Goal: Task Accomplishment & Management: Complete application form

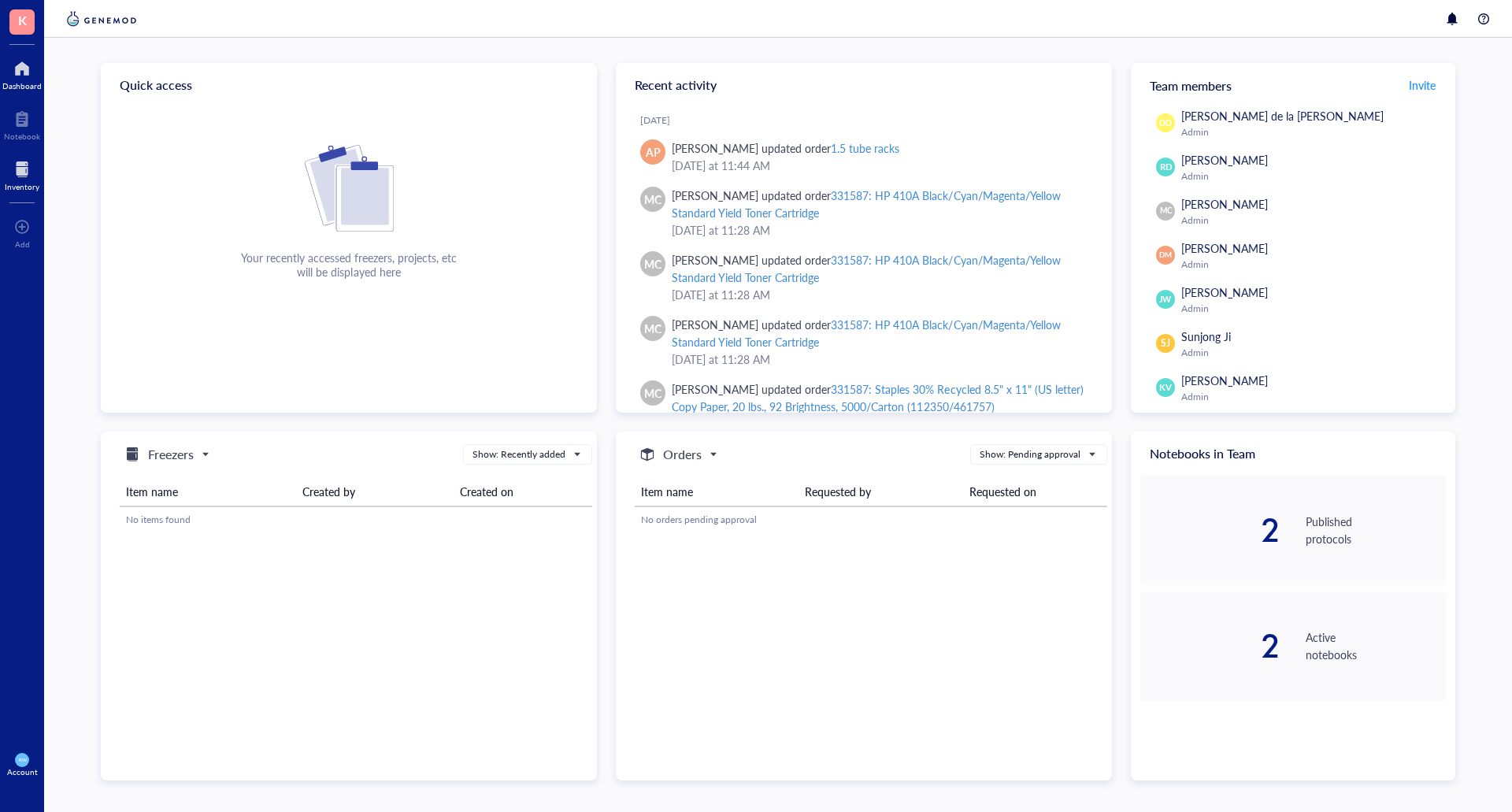
click at [30, 175] on div at bounding box center [22, 169] width 34 height 25
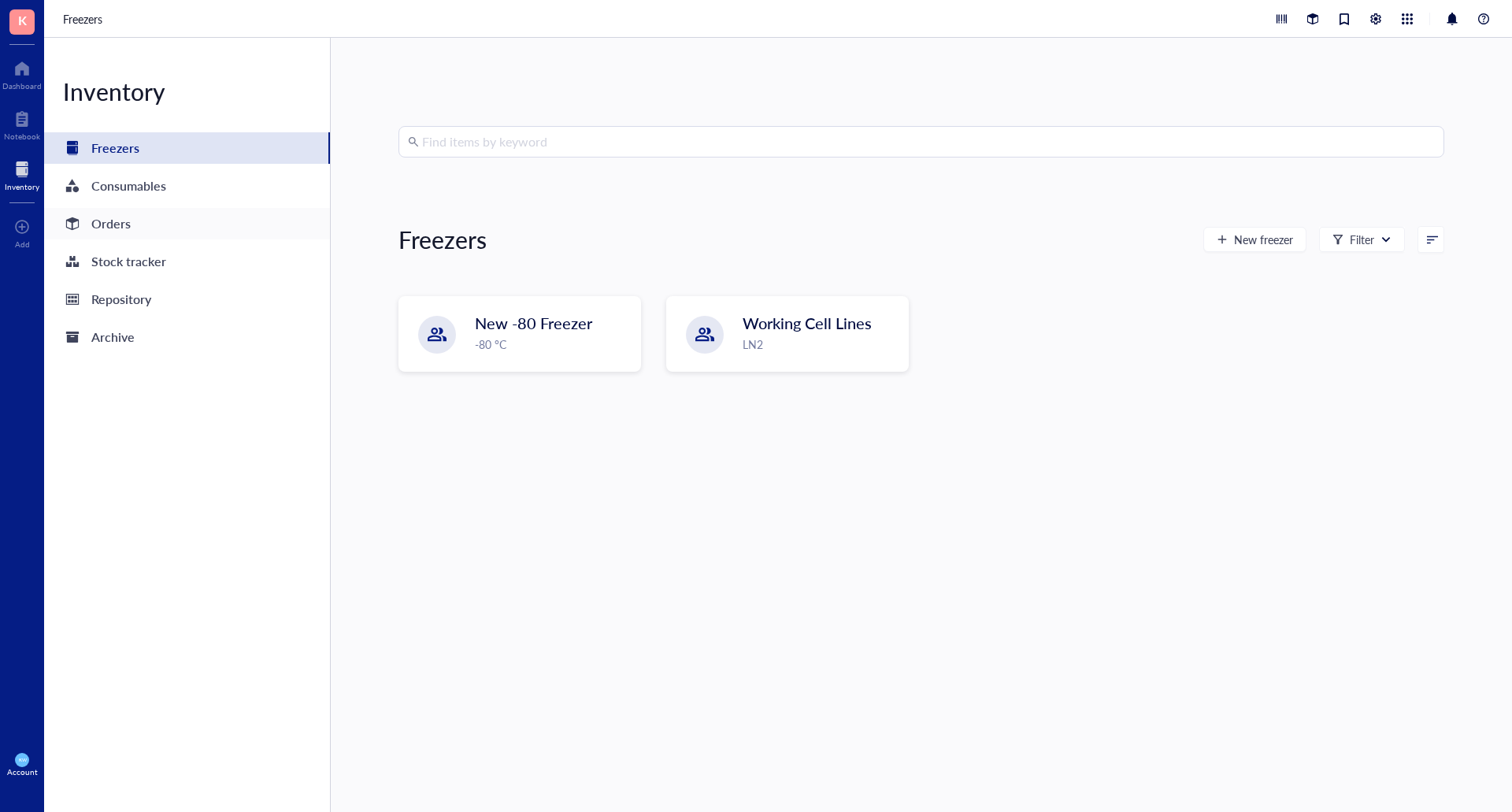
click at [112, 222] on div "Orders" at bounding box center [110, 223] width 39 height 22
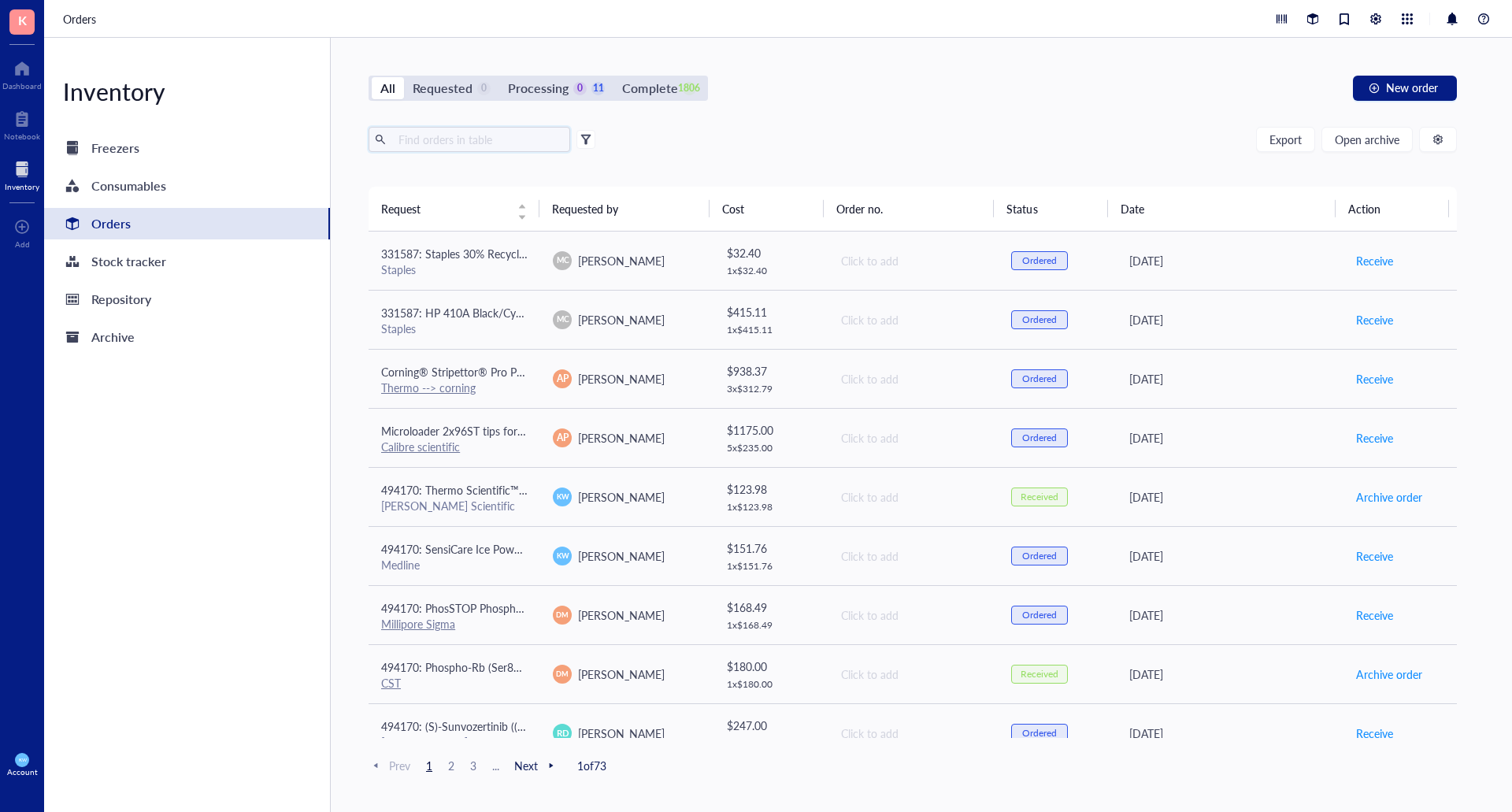
click at [502, 132] on input "text" at bounding box center [478, 139] width 171 height 24
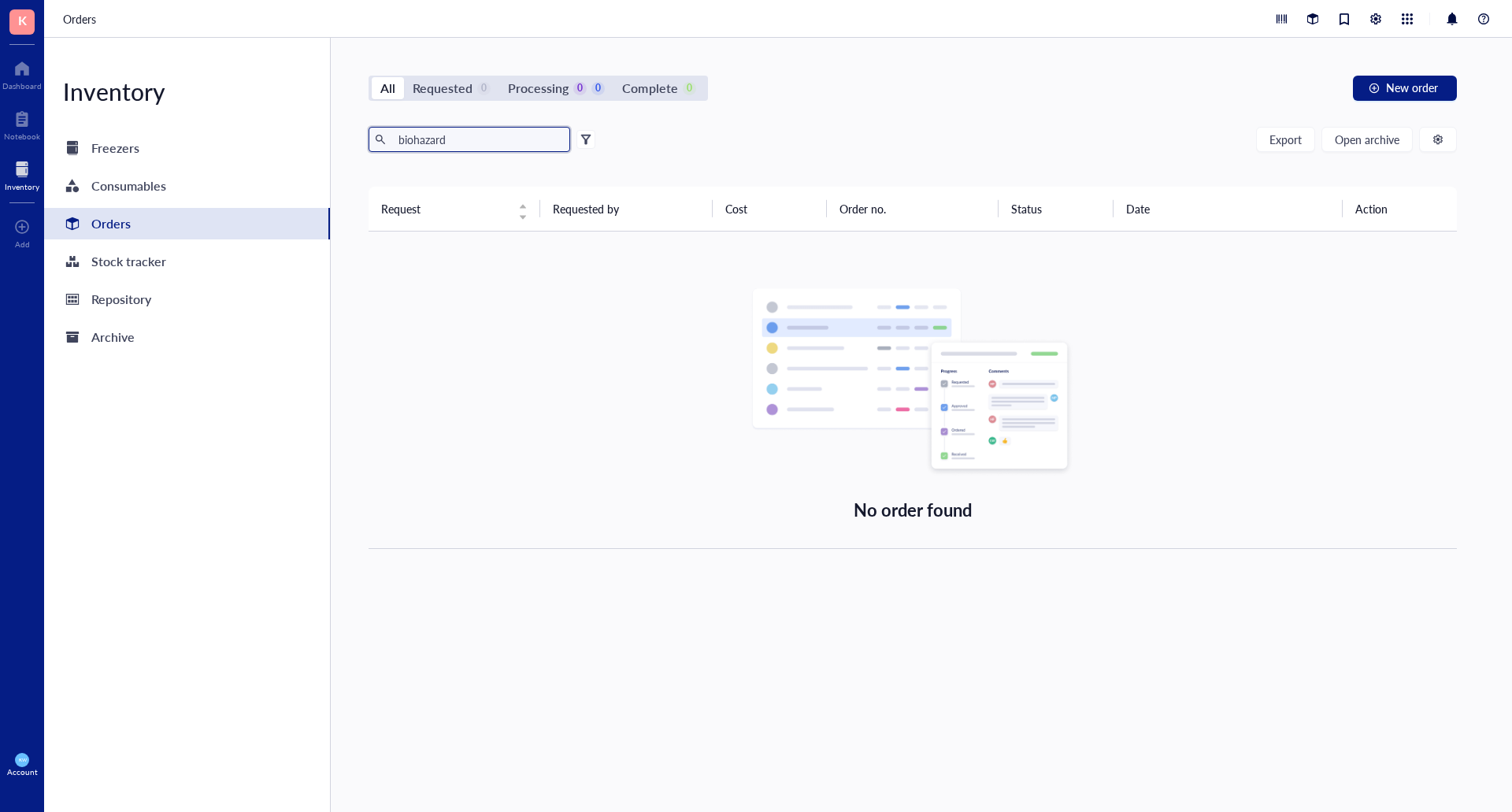
type input "biohazard"
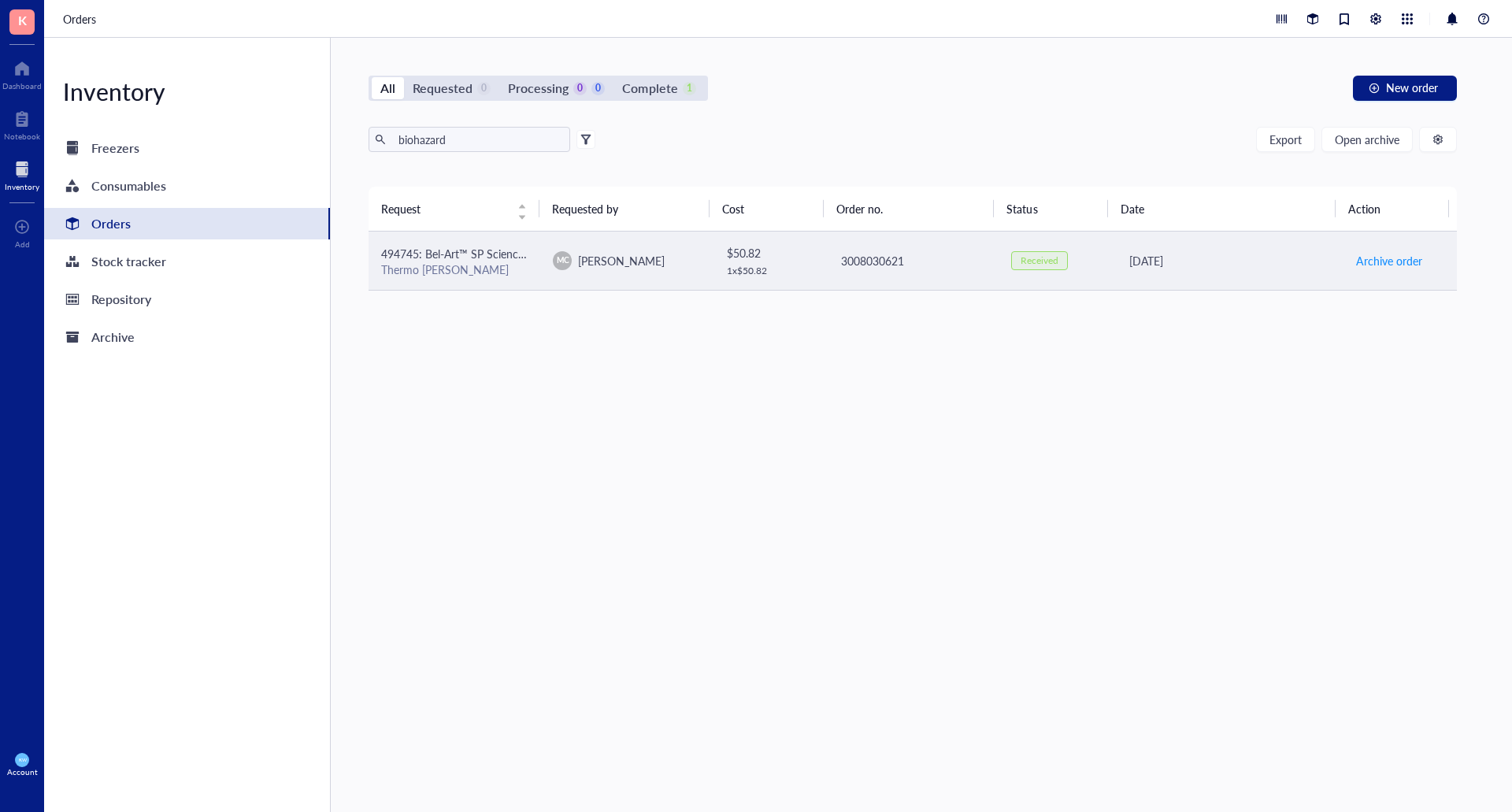
click at [413, 279] on td "494745: Bel-Art™ SP Scienceware™ Clavies™ Biohazard Bag Holder Cover Thermo [PE…" at bounding box center [454, 261] width 171 height 59
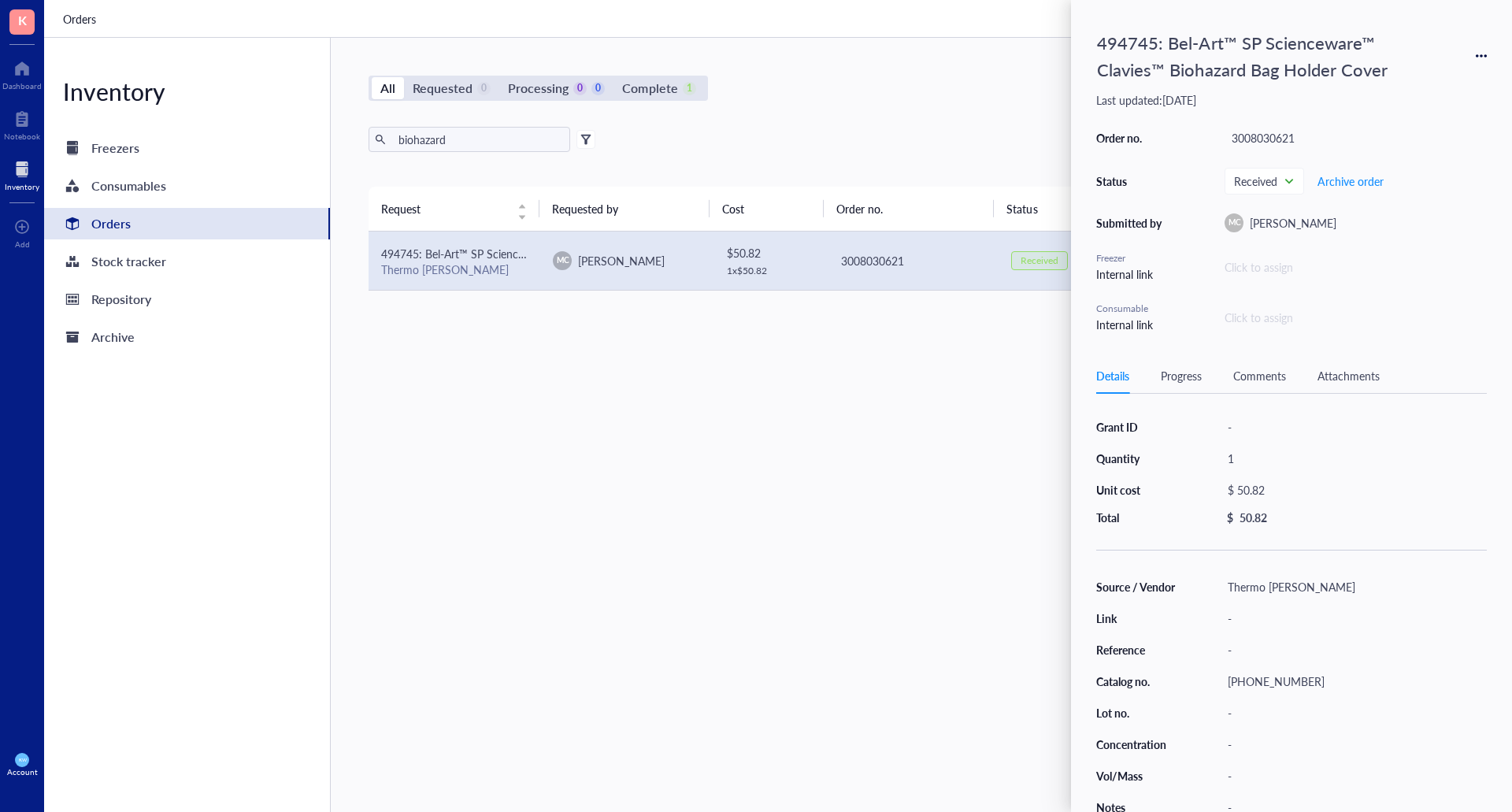
click at [730, 452] on div "Request Requested by Cost Order no. Status Date Action 494745: Bel-Art™ SP Scie…" at bounding box center [913, 462] width 1089 height 551
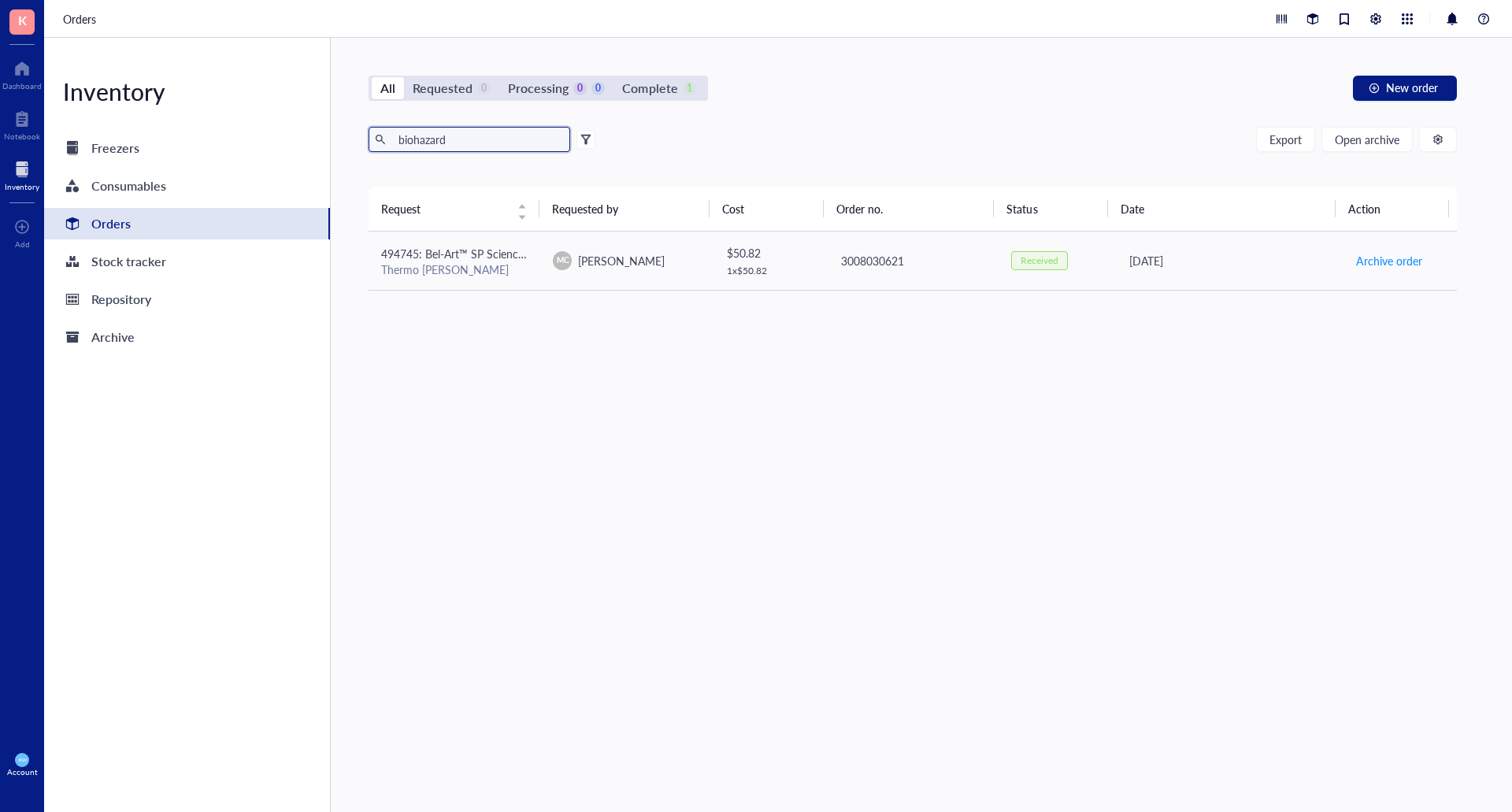
click at [494, 135] on input "biohazard" at bounding box center [478, 139] width 171 height 24
click at [496, 135] on input "biohazard" at bounding box center [478, 139] width 171 height 24
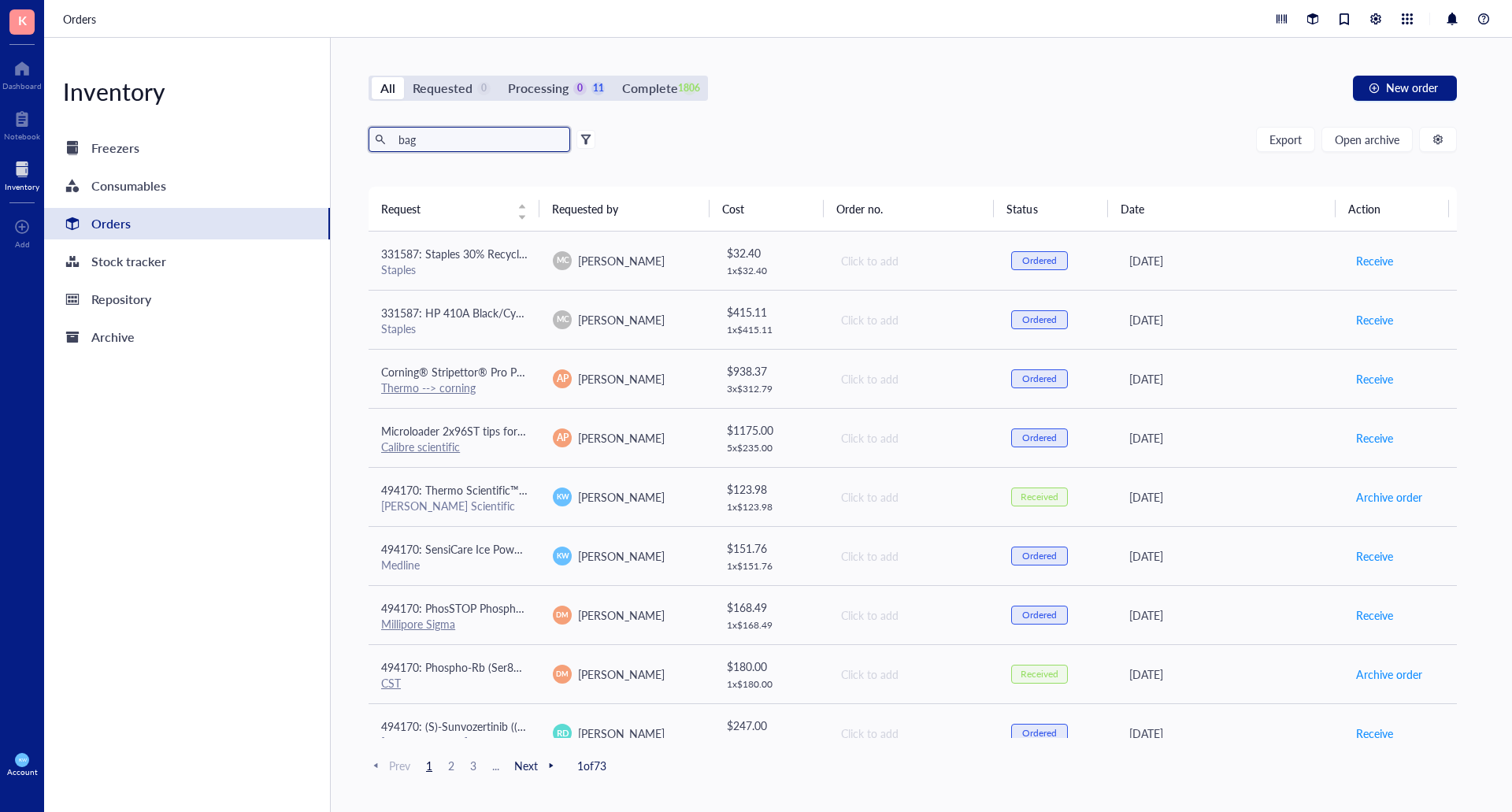
type input "bag"
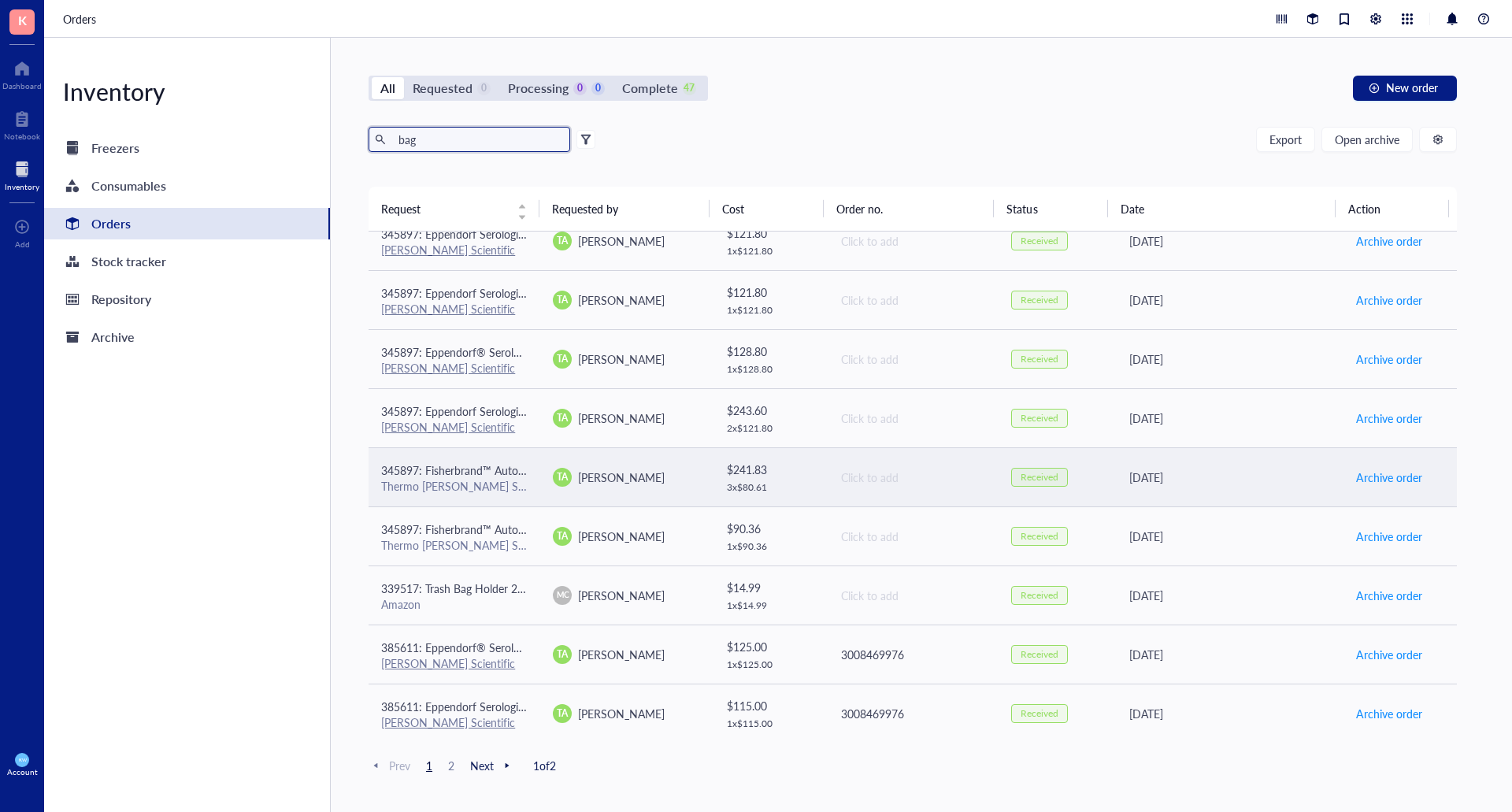
scroll to position [394, 0]
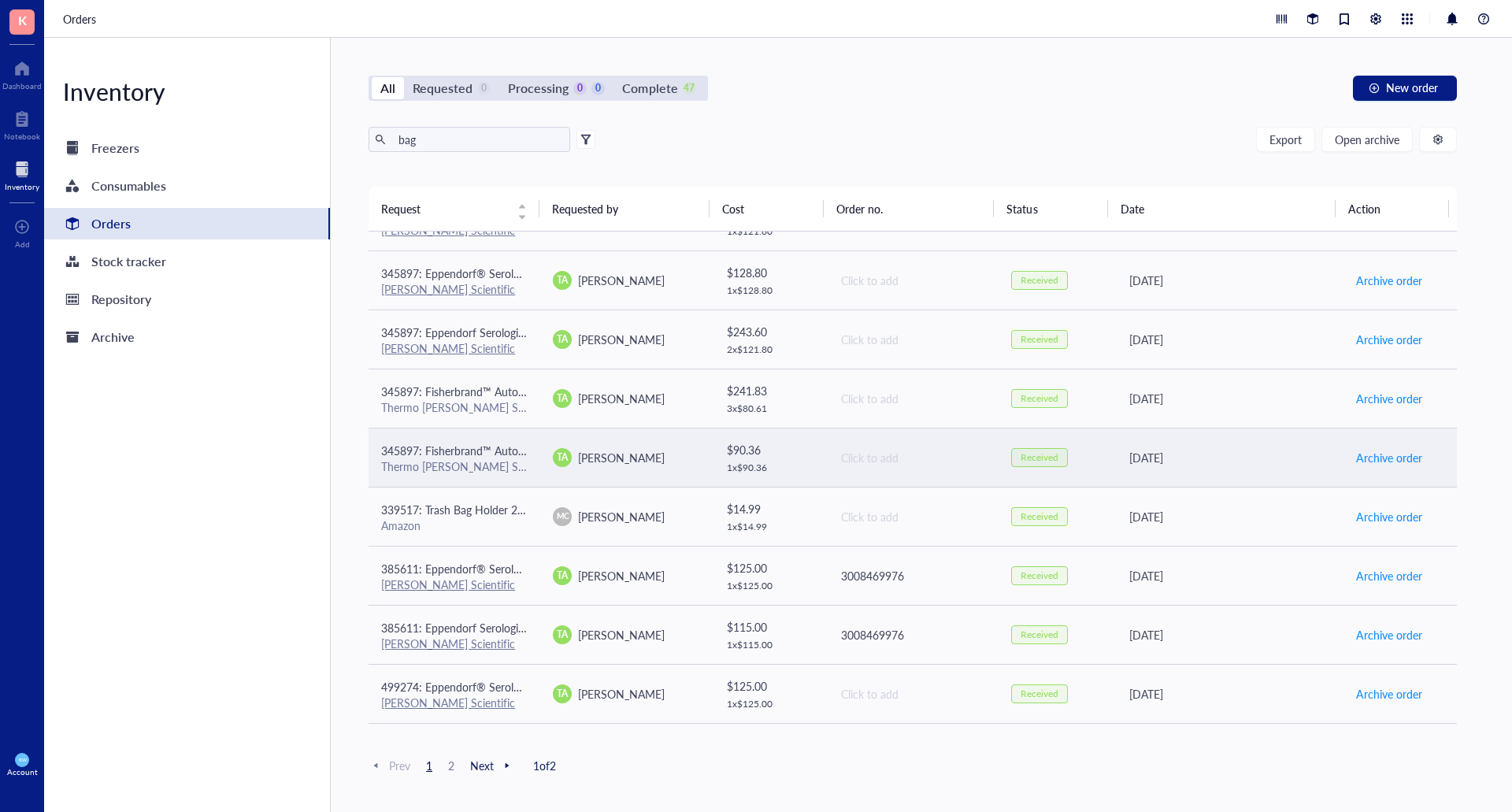
click at [503, 473] on div "Thermo [PERSON_NAME] Scientific" at bounding box center [455, 466] width 147 height 14
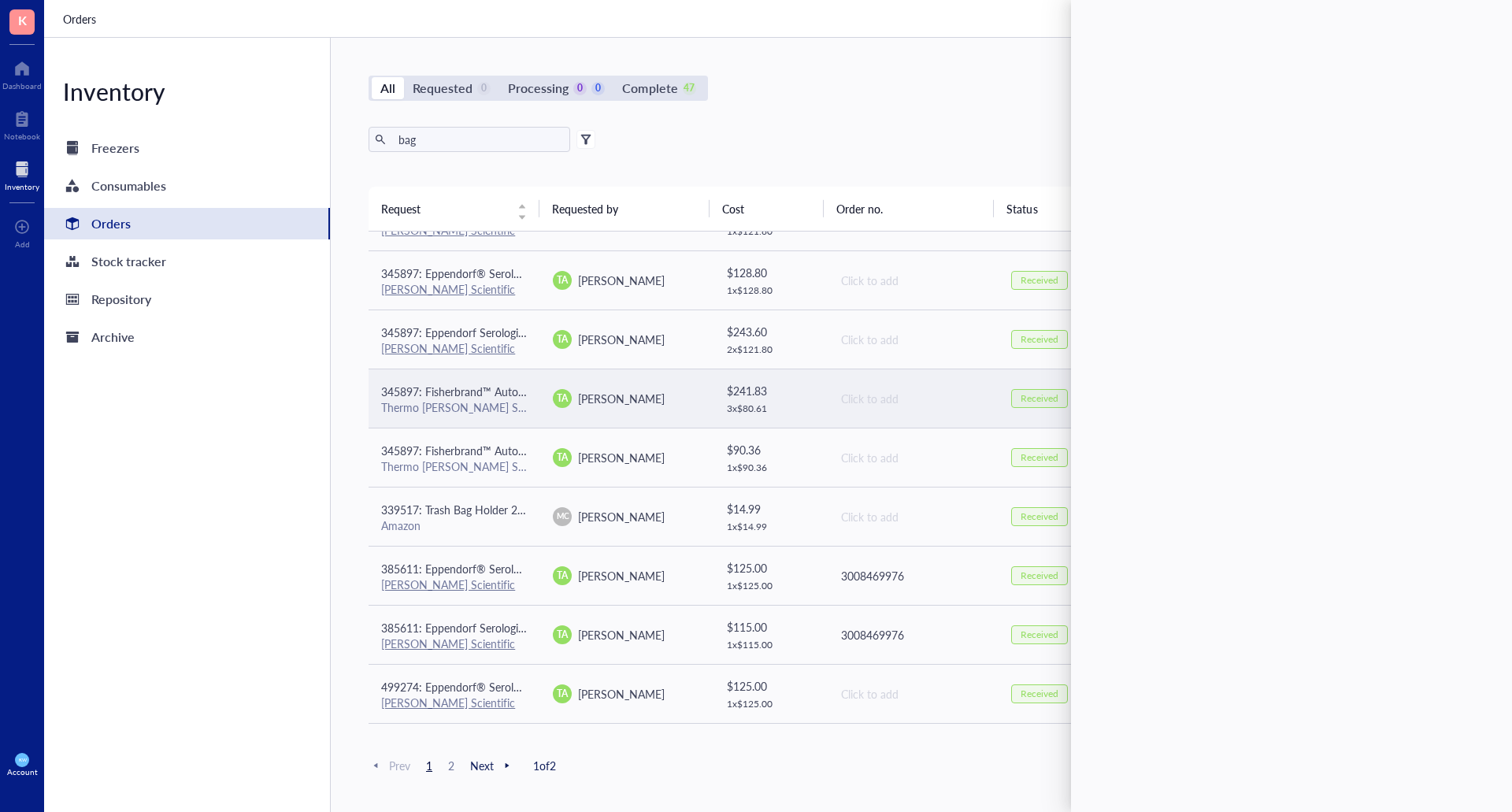
click at [456, 409] on div "Thermo [PERSON_NAME] Scientific" at bounding box center [455, 406] width 147 height 14
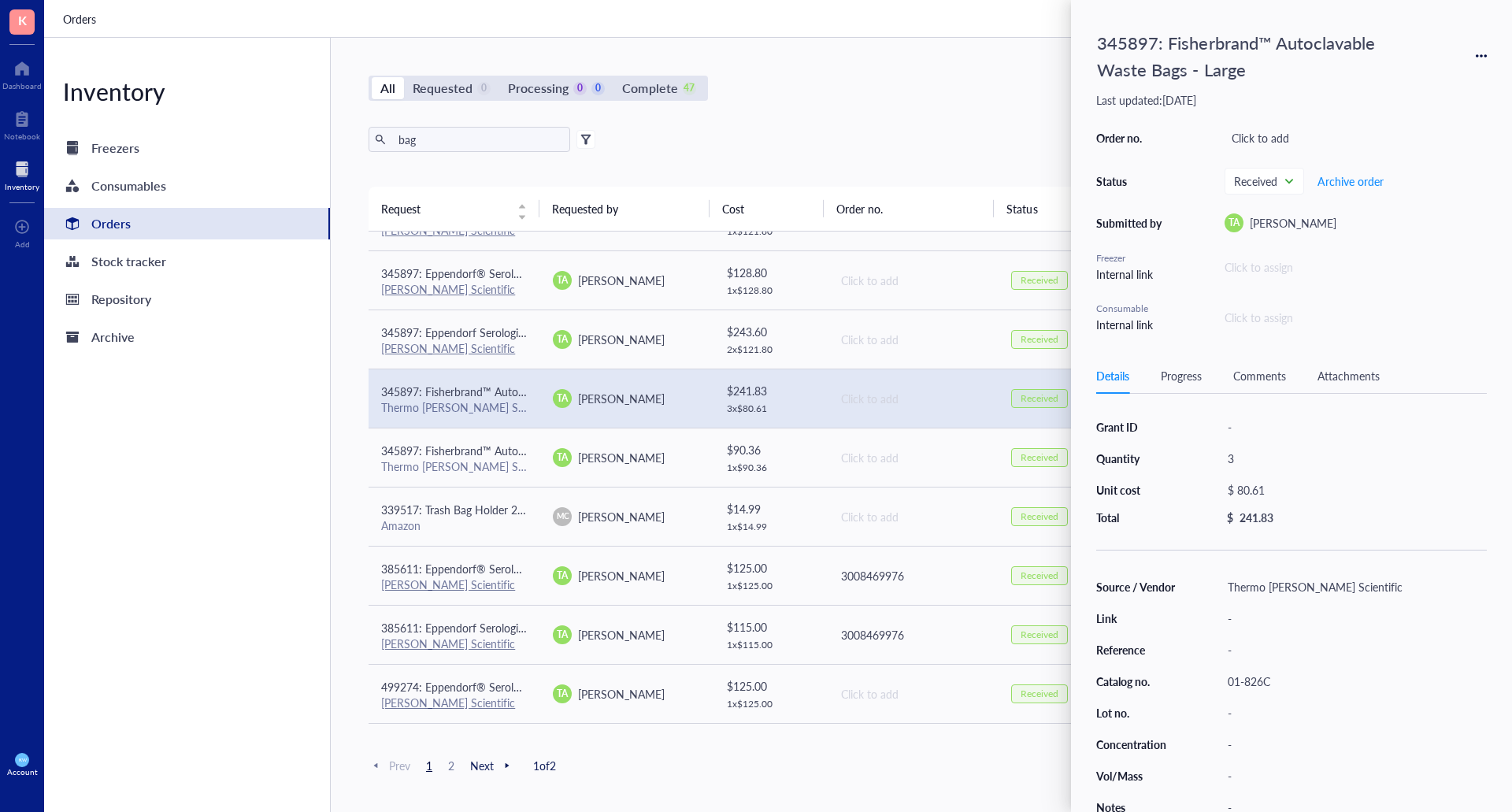
click at [788, 170] on div "bag Export Open archive Requester Requested on Source / Vendor Last updated" at bounding box center [913, 156] width 1089 height 60
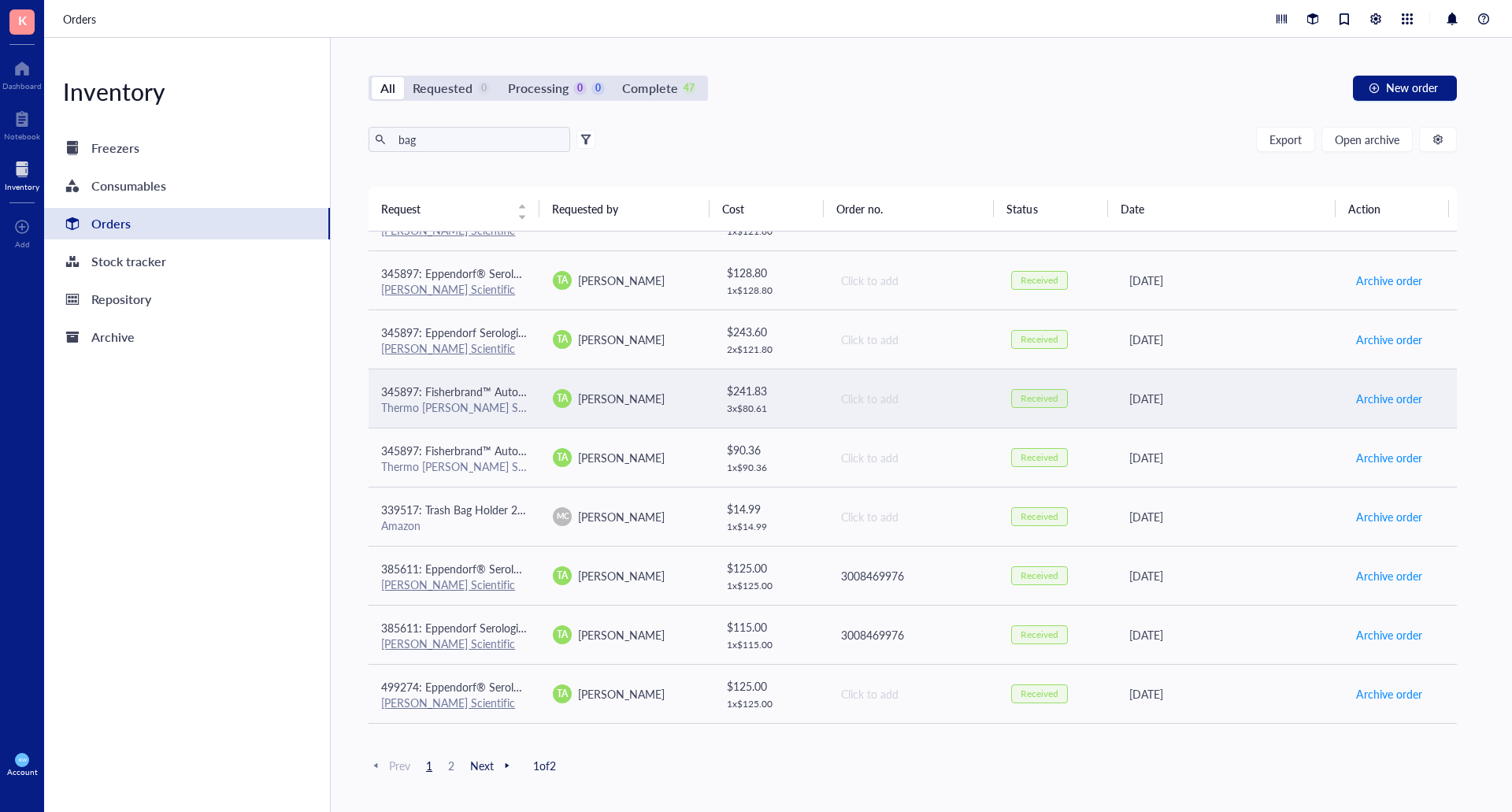
click at [443, 405] on div "Thermo [PERSON_NAME] Scientific" at bounding box center [455, 406] width 147 height 14
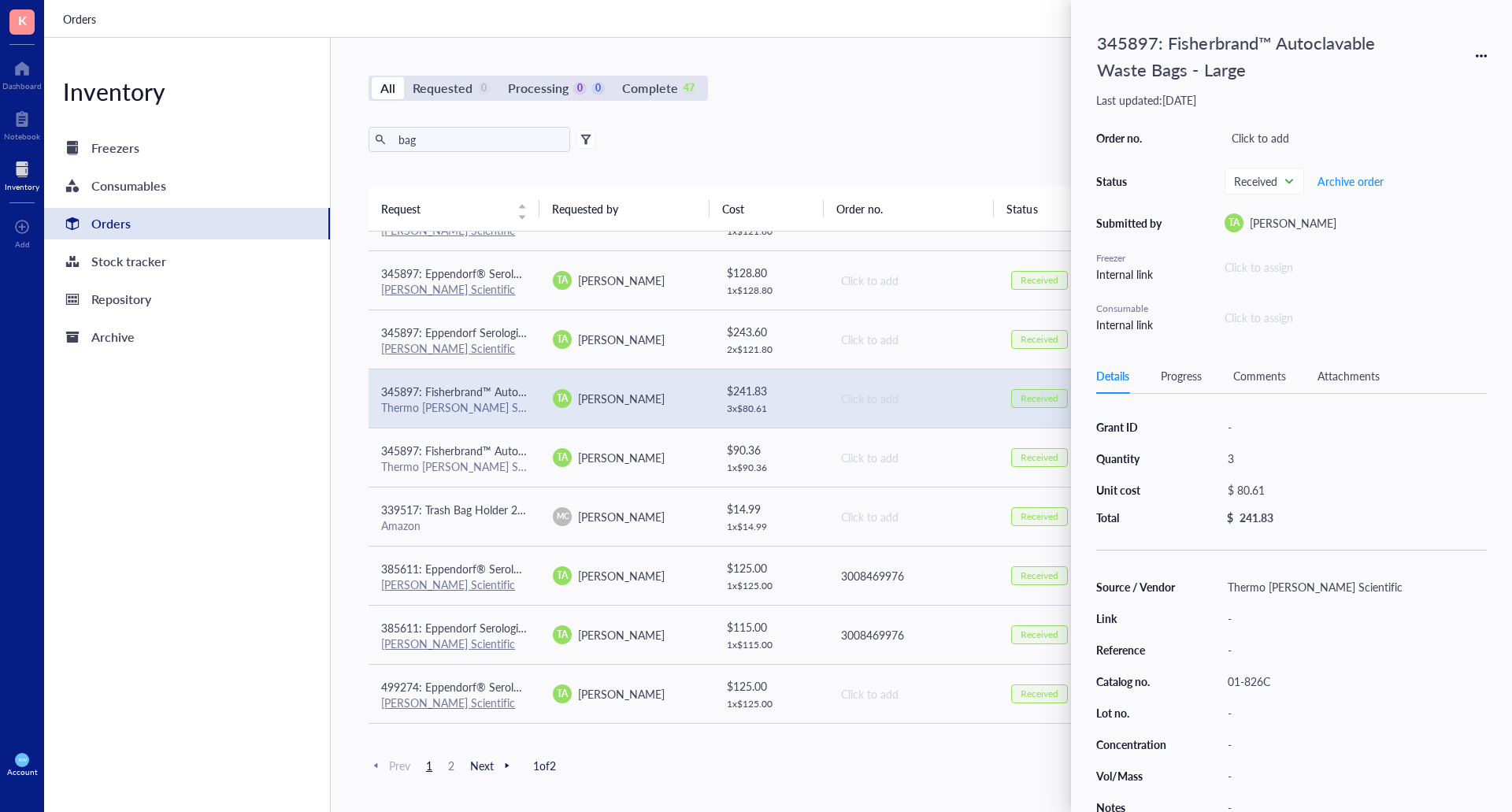
click at [1484, 61] on icon at bounding box center [1482, 56] width 11 height 11
click at [1429, 80] on span "Request again" at bounding box center [1425, 79] width 99 height 17
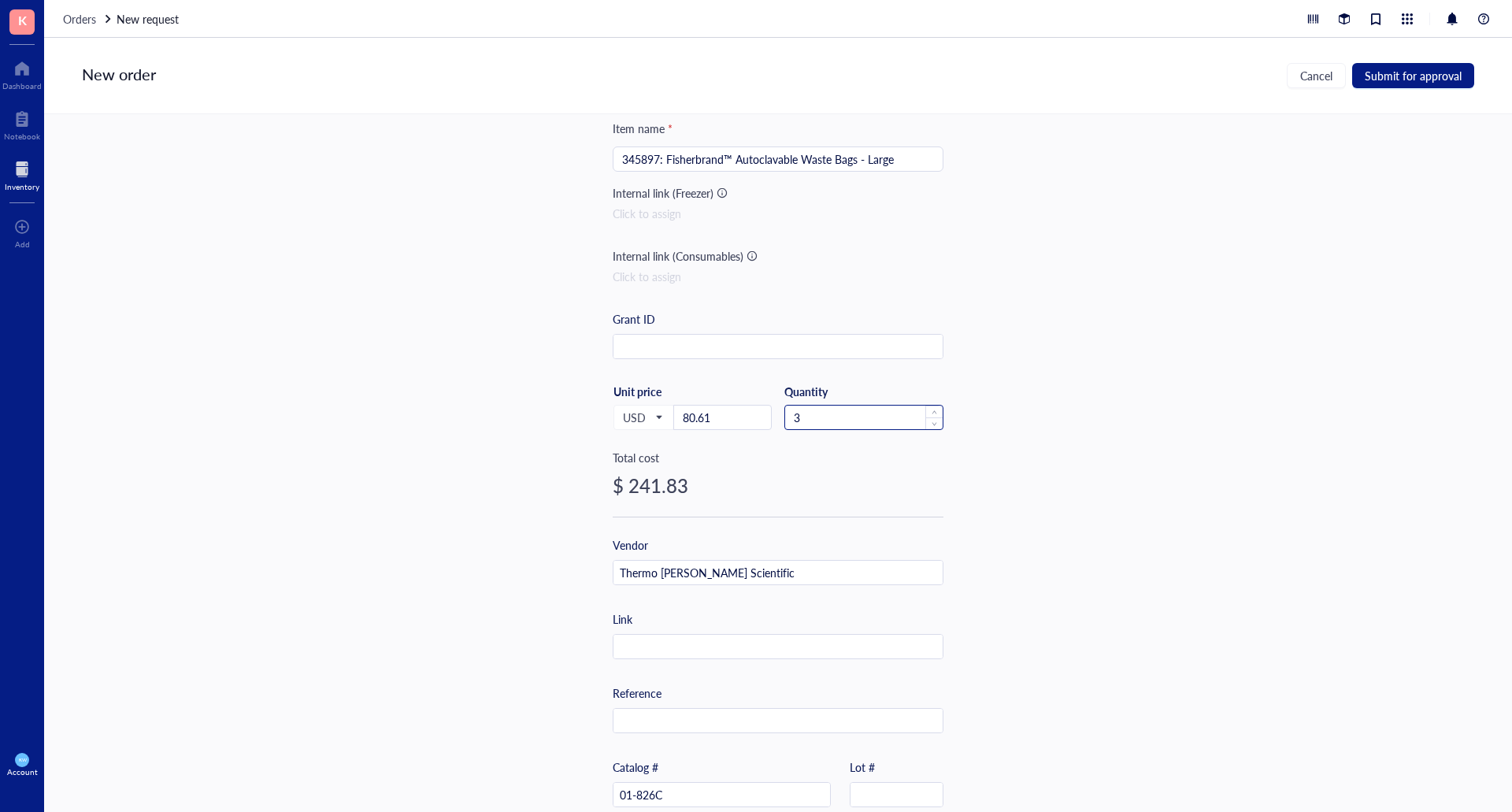
scroll to position [237, 0]
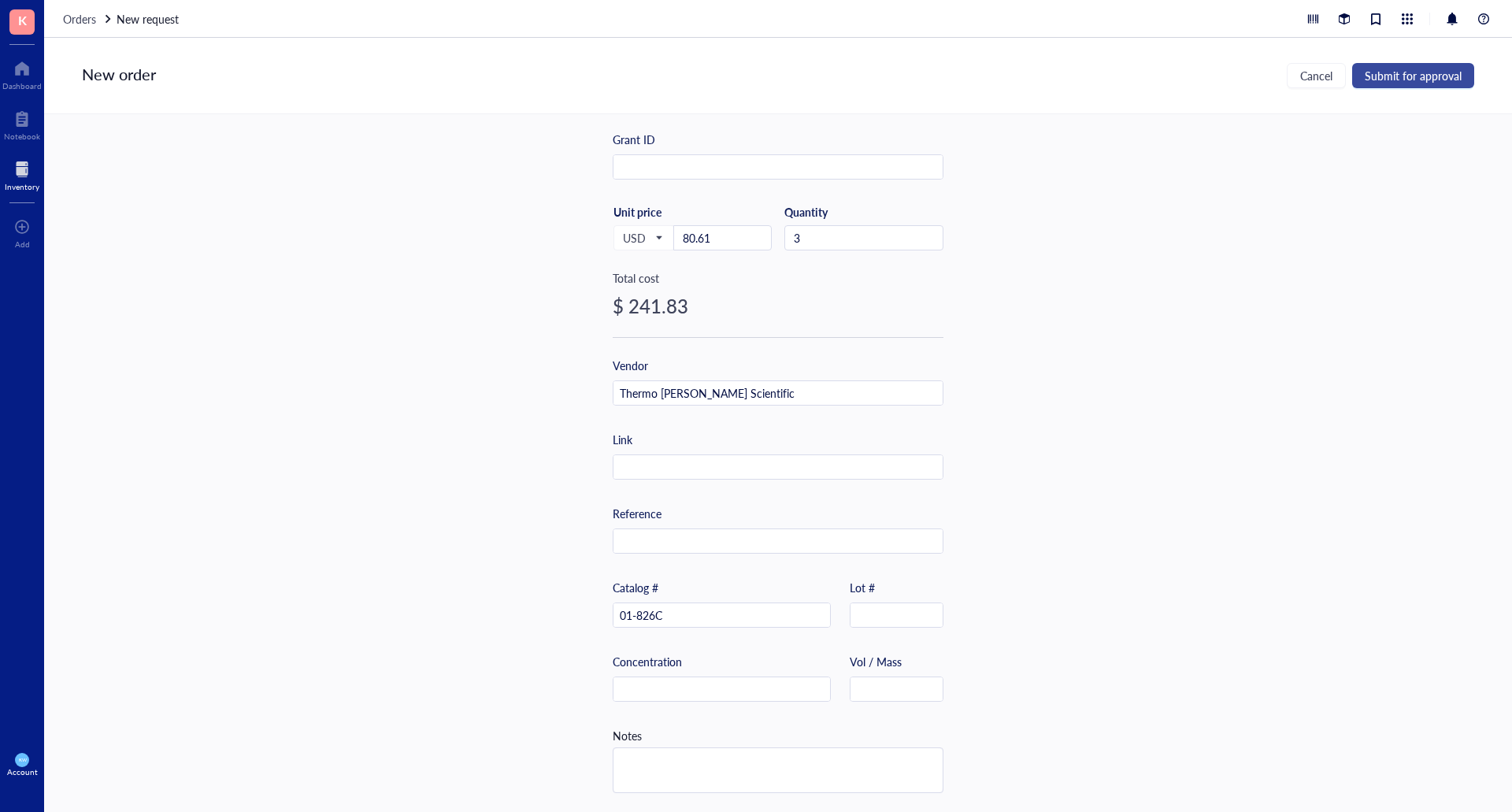
click at [1424, 72] on span "Submit for approval" at bounding box center [1413, 75] width 97 height 12
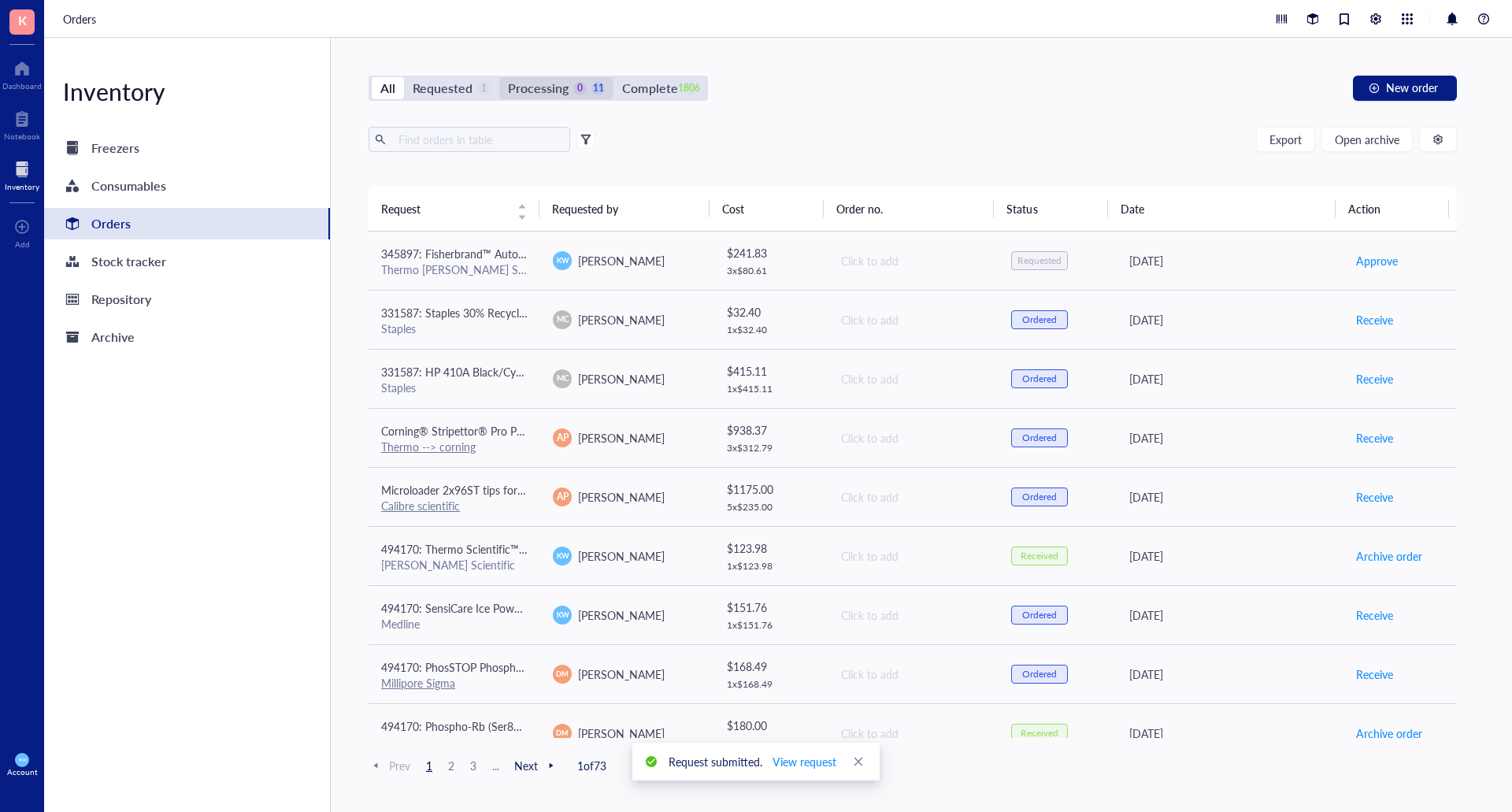
click at [541, 98] on div "Processing" at bounding box center [539, 88] width 61 height 22
click at [500, 77] on input "Processing 0 11" at bounding box center [500, 77] width 0 height 0
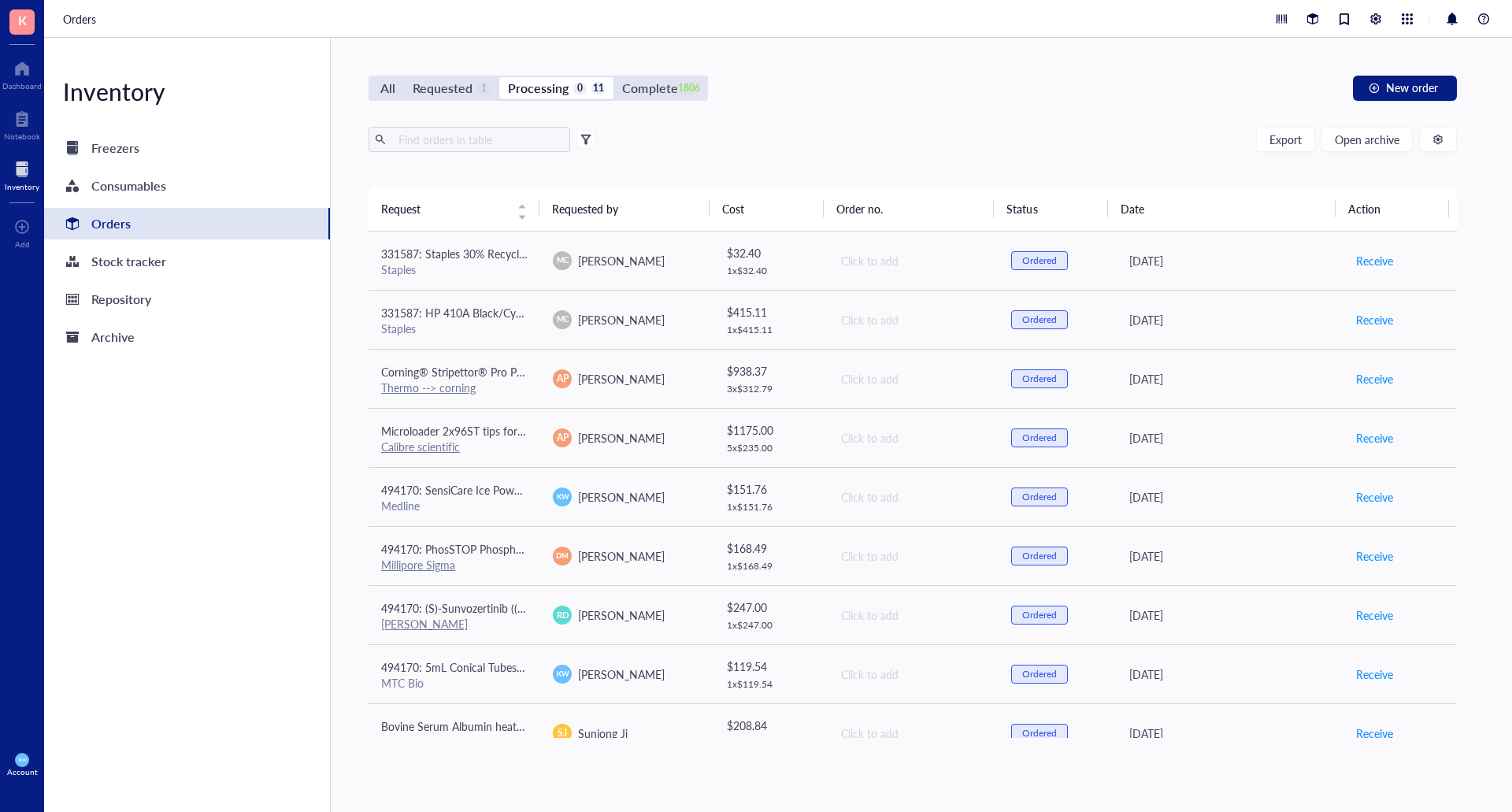
click at [130, 235] on div "Orders" at bounding box center [187, 224] width 285 height 31
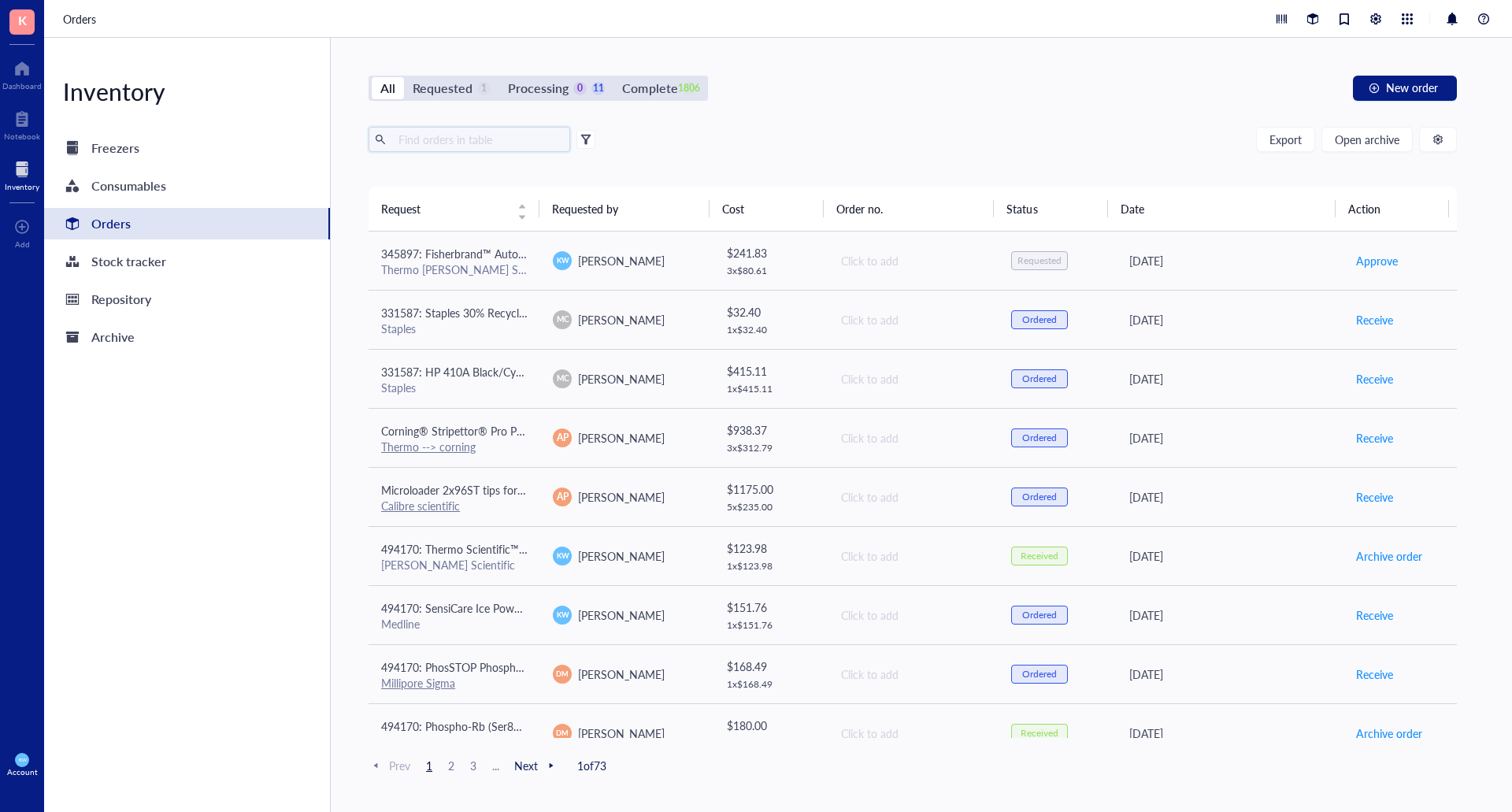
click at [450, 149] on input "text" at bounding box center [478, 139] width 171 height 24
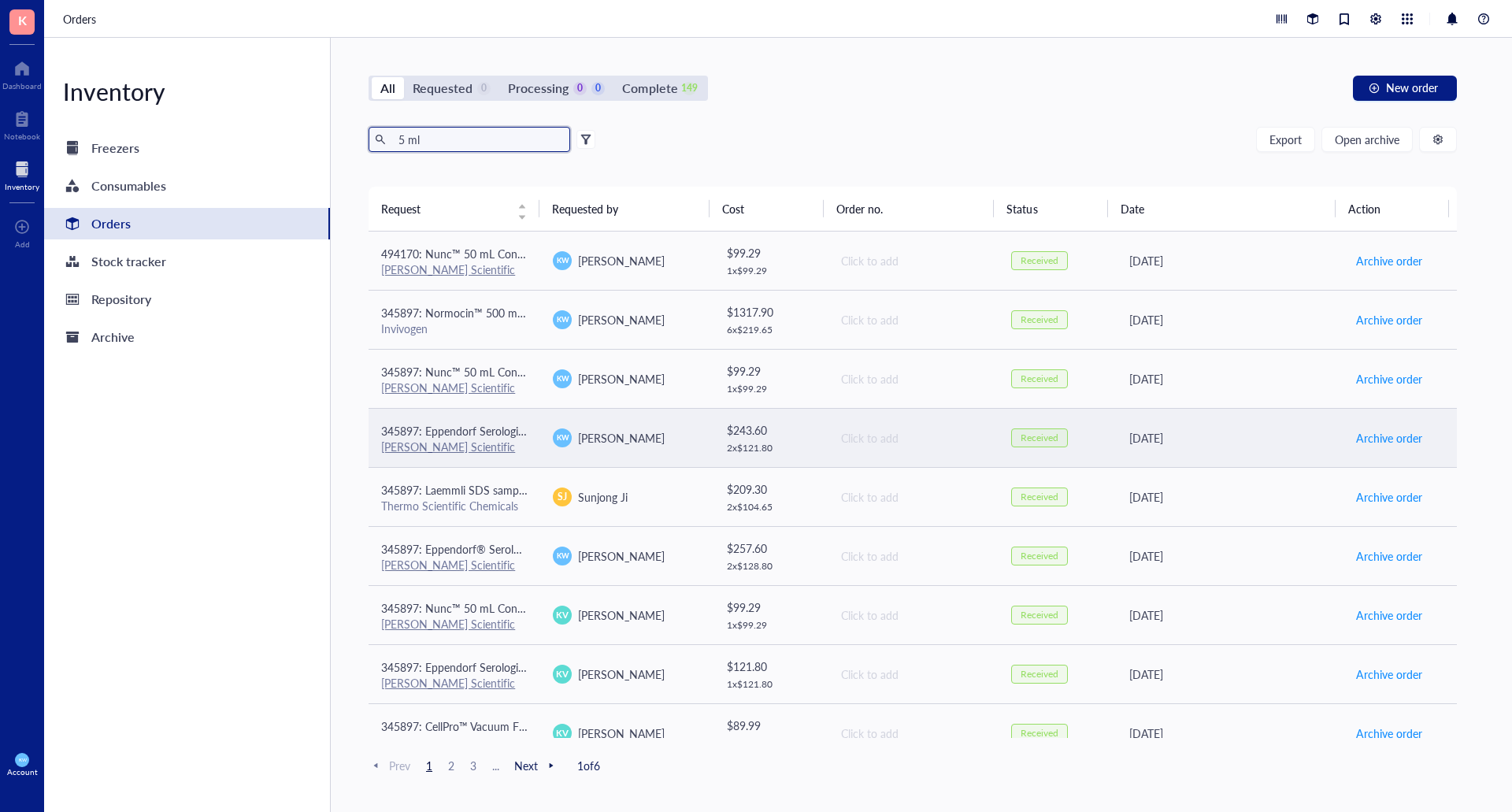
type input "5 ml"
click at [502, 432] on span "345897: Eppendorf Serological Pipets, sterile, free of detectable pyrogens, DNA…" at bounding box center [776, 430] width 789 height 16
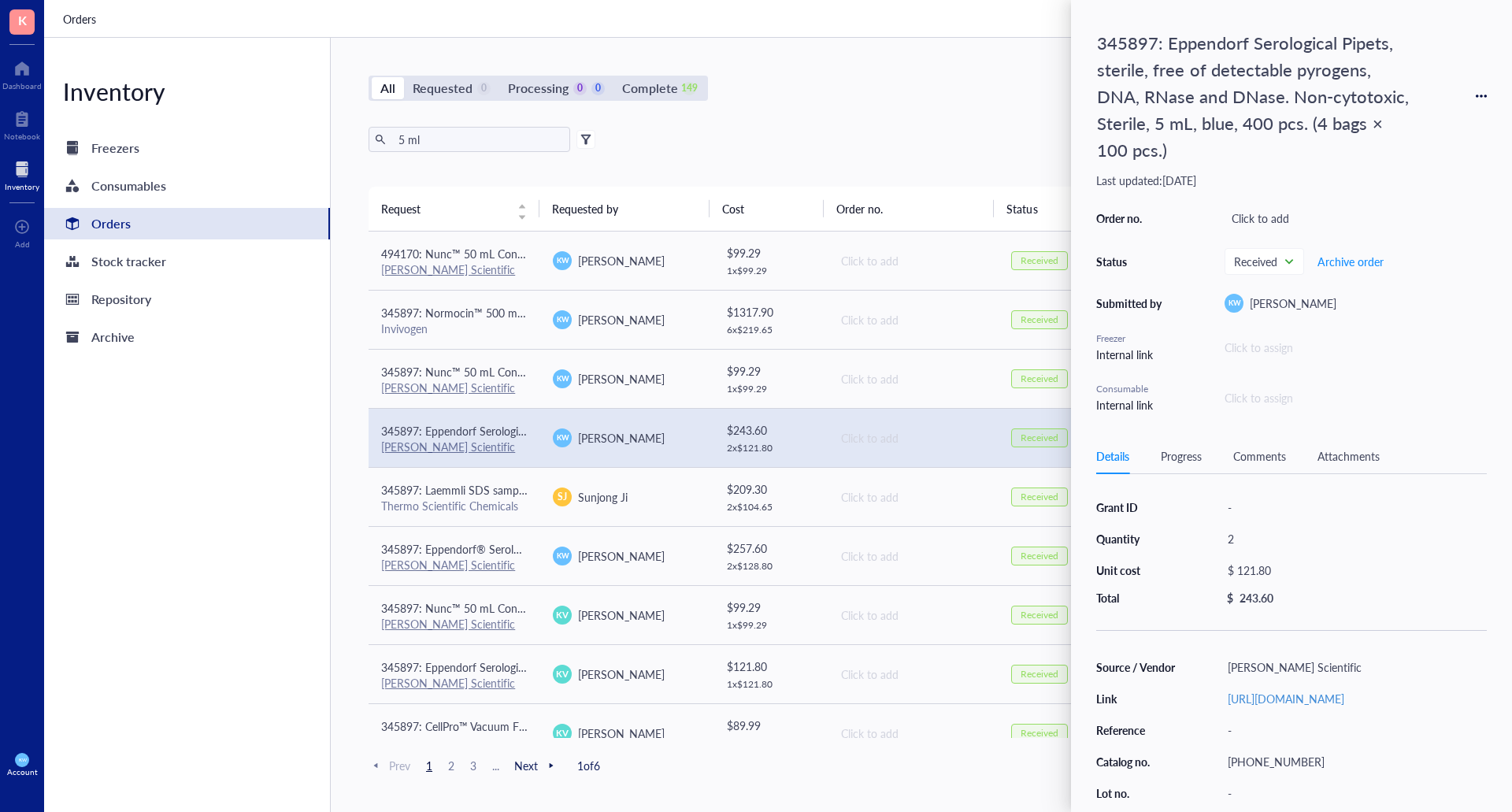
click at [1474, 91] on div "345897: Eppendorf Serological Pipets, sterile, free of detectable pyrogens, DNA…" at bounding box center [1291, 95] width 391 height 142
click at [1480, 93] on icon at bounding box center [1482, 96] width 11 height 11
click at [1452, 109] on li "Request again" at bounding box center [1425, 119] width 120 height 25
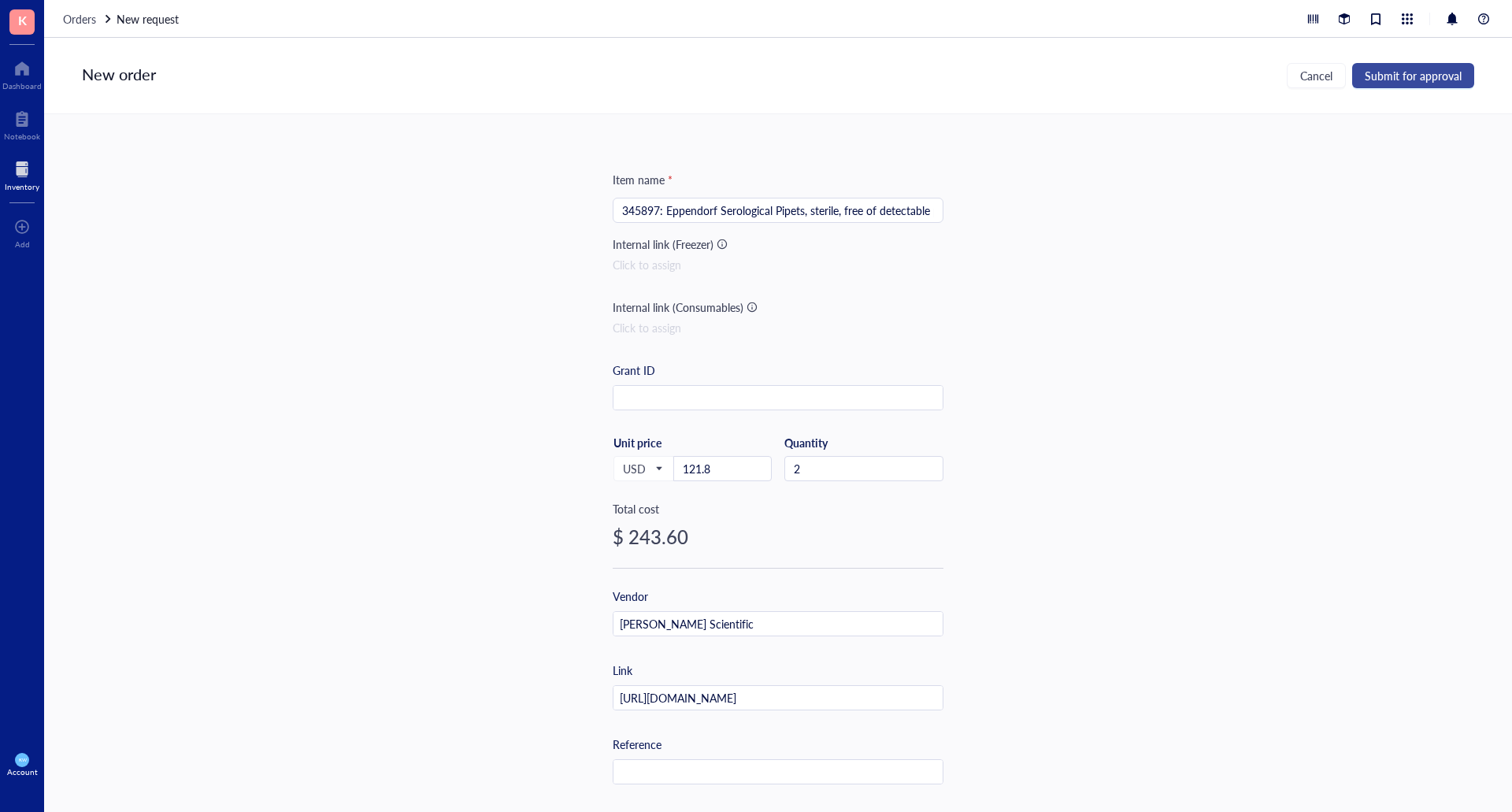
click at [1405, 84] on button "Submit for approval" at bounding box center [1413, 75] width 122 height 25
